Goal: Task Accomplishment & Management: Manage account settings

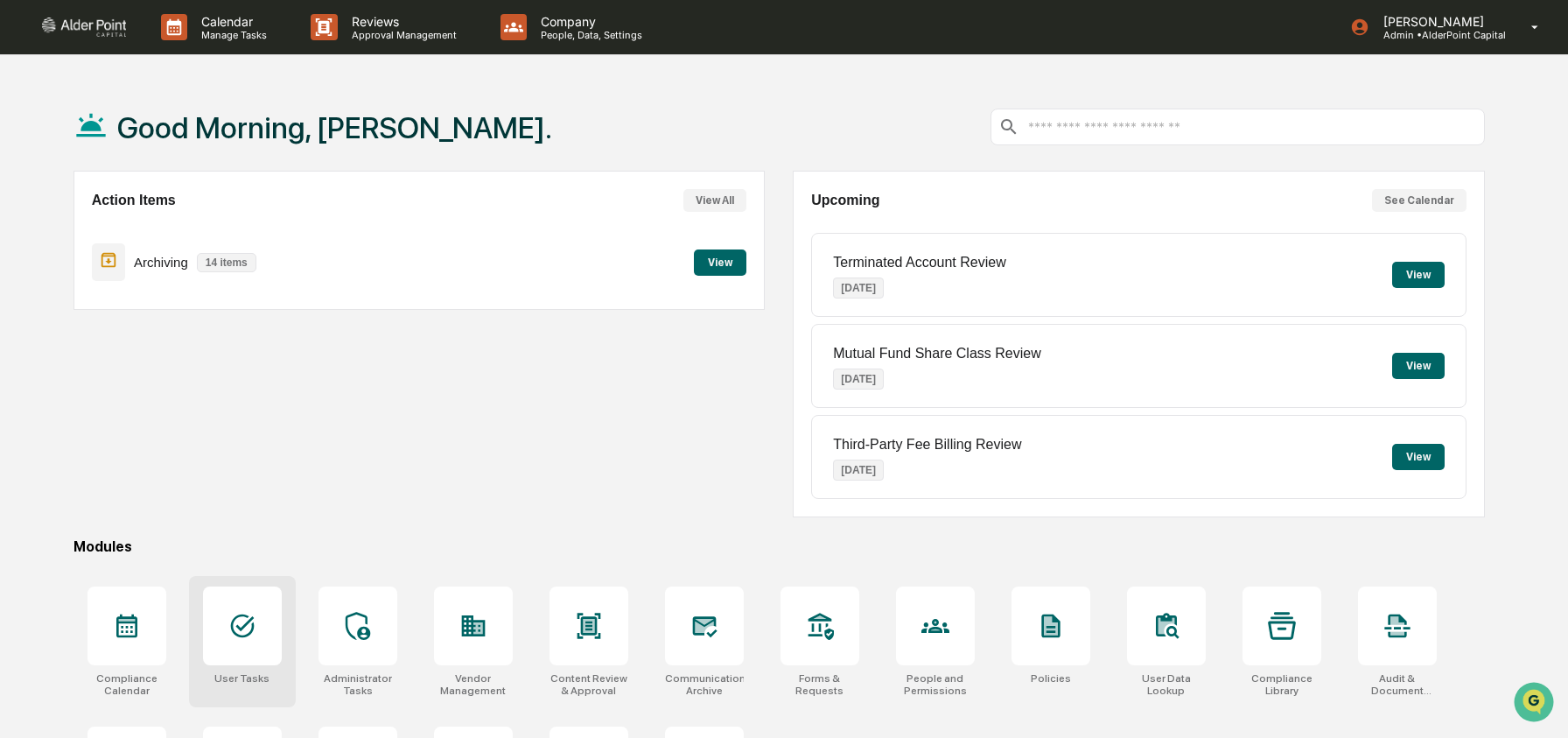
click at [237, 616] on icon at bounding box center [242, 625] width 24 height 24
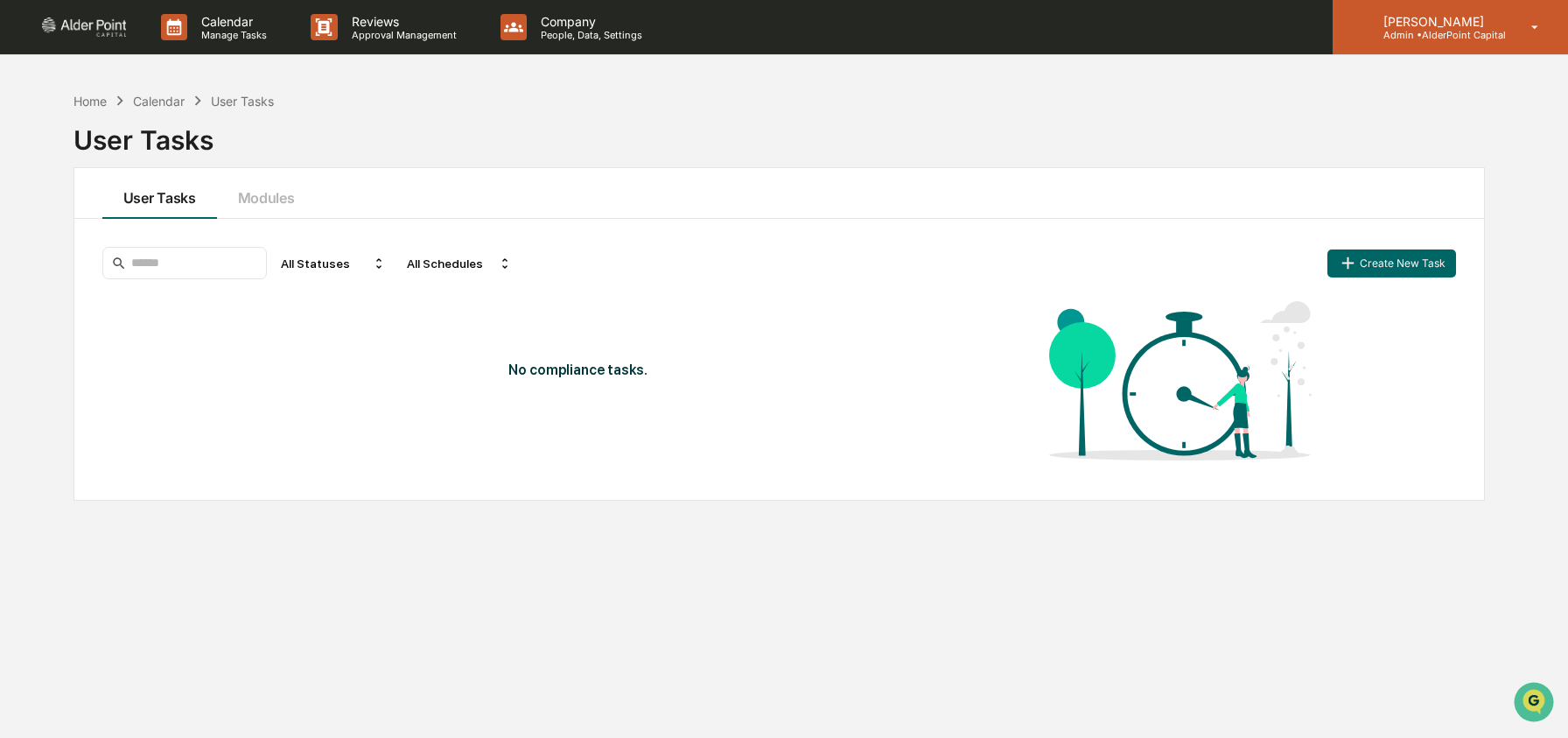
click at [1430, 37] on p "Admin • AlderPoint Capital" at bounding box center [1438, 34] width 136 height 12
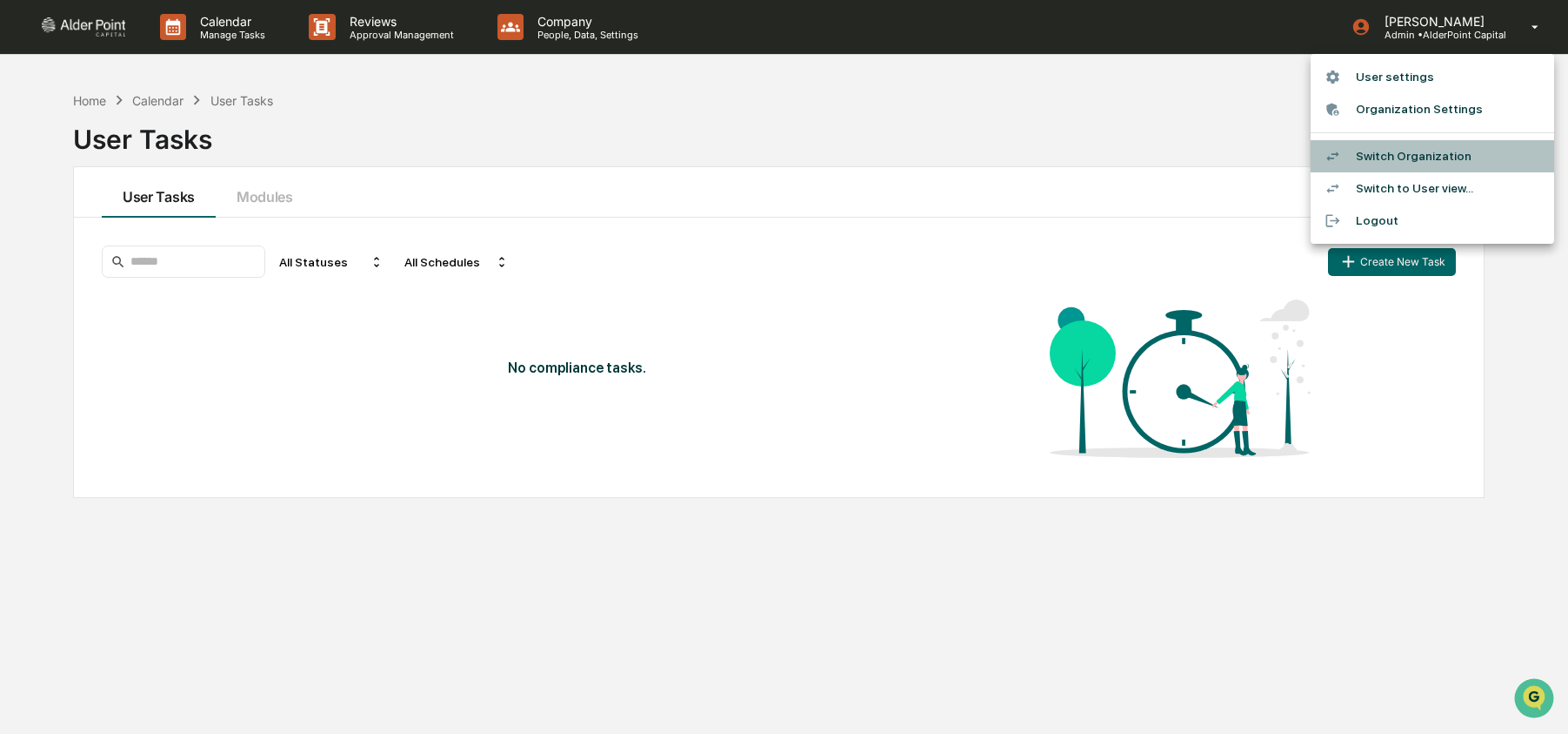
click at [1392, 146] on li "Switch Organization" at bounding box center [1432, 156] width 244 height 32
